Goal: Obtain resource: Obtain resource

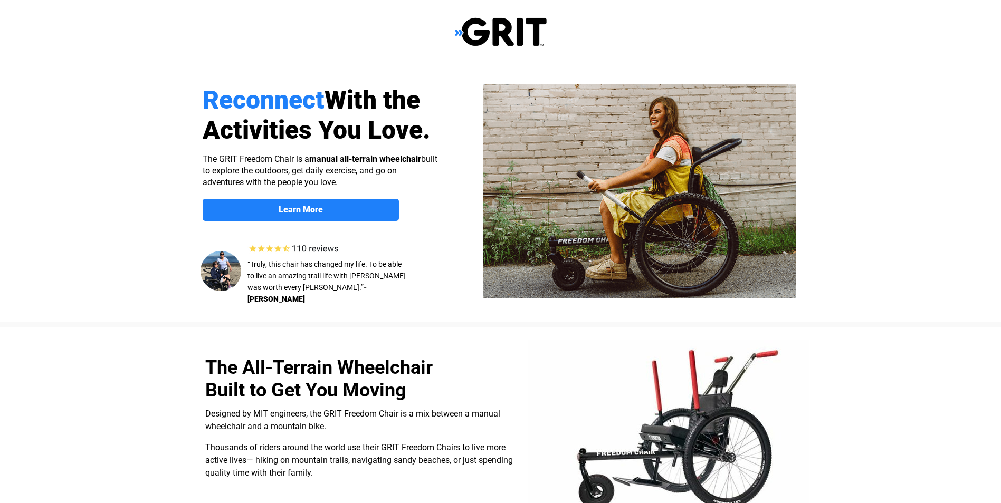
select select "US"
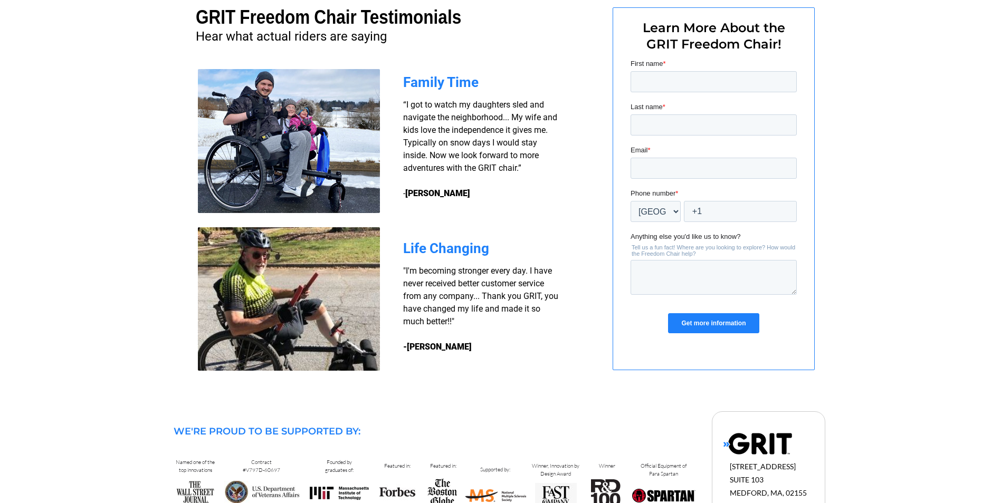
scroll to position [777, 0]
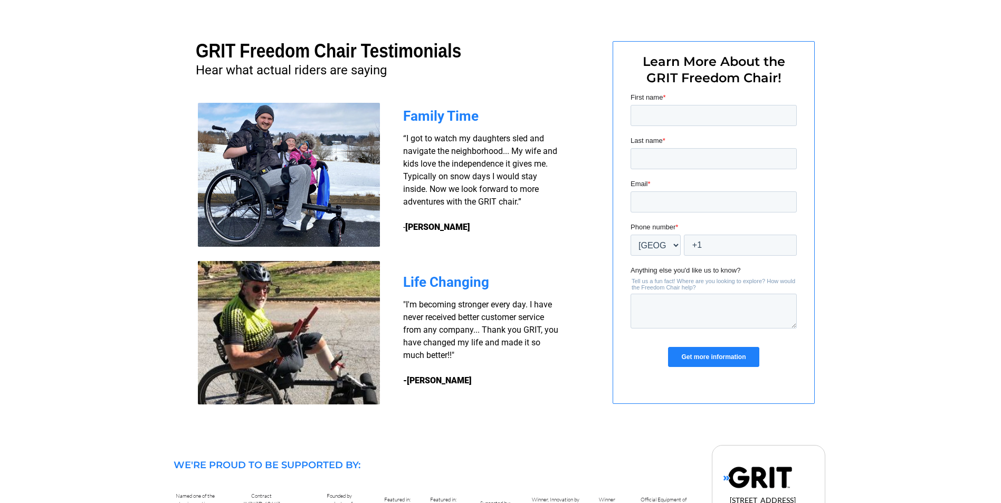
click at [696, 352] on input "Get more information" at bounding box center [712, 357] width 91 height 20
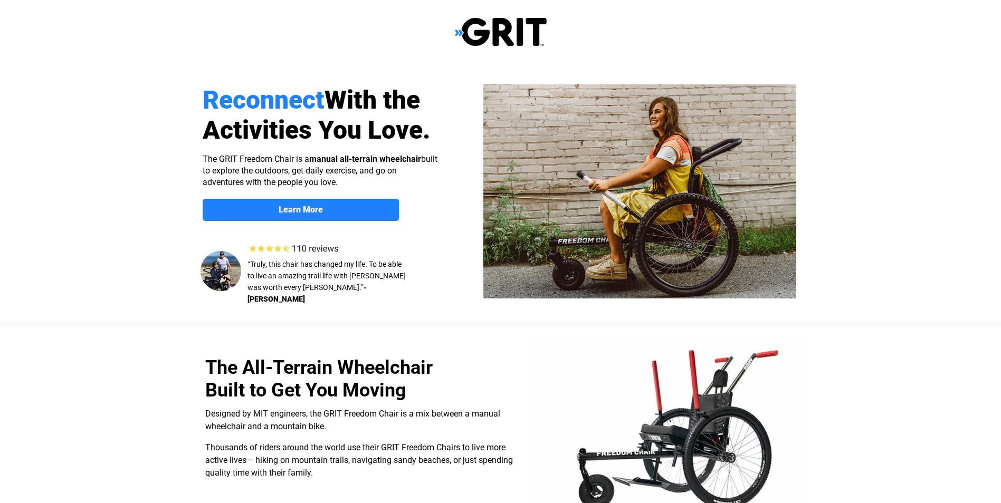
select select "US"
